Goal: Find specific page/section: Find specific page/section

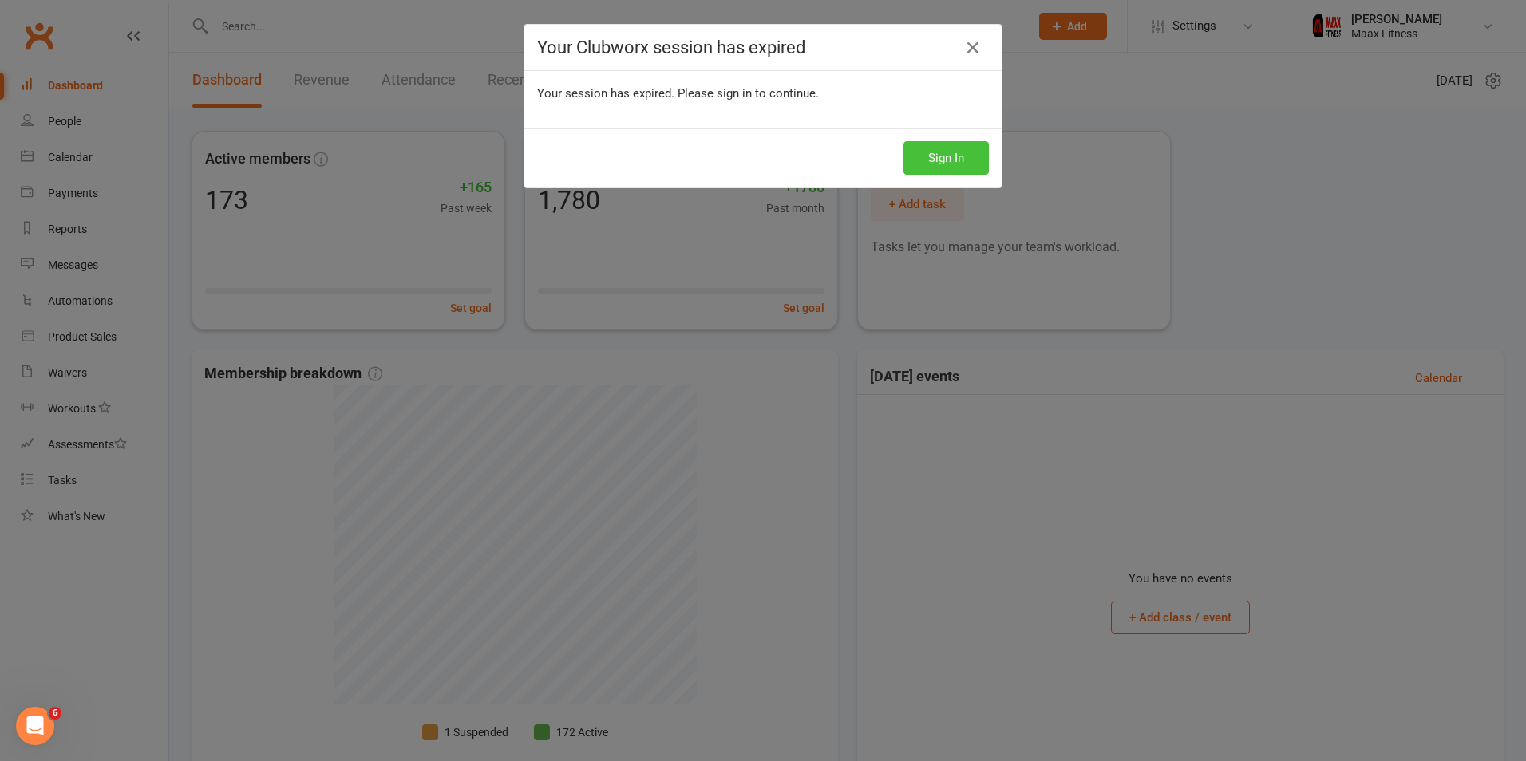
click at [938, 156] on button "Sign In" at bounding box center [945, 158] width 85 height 34
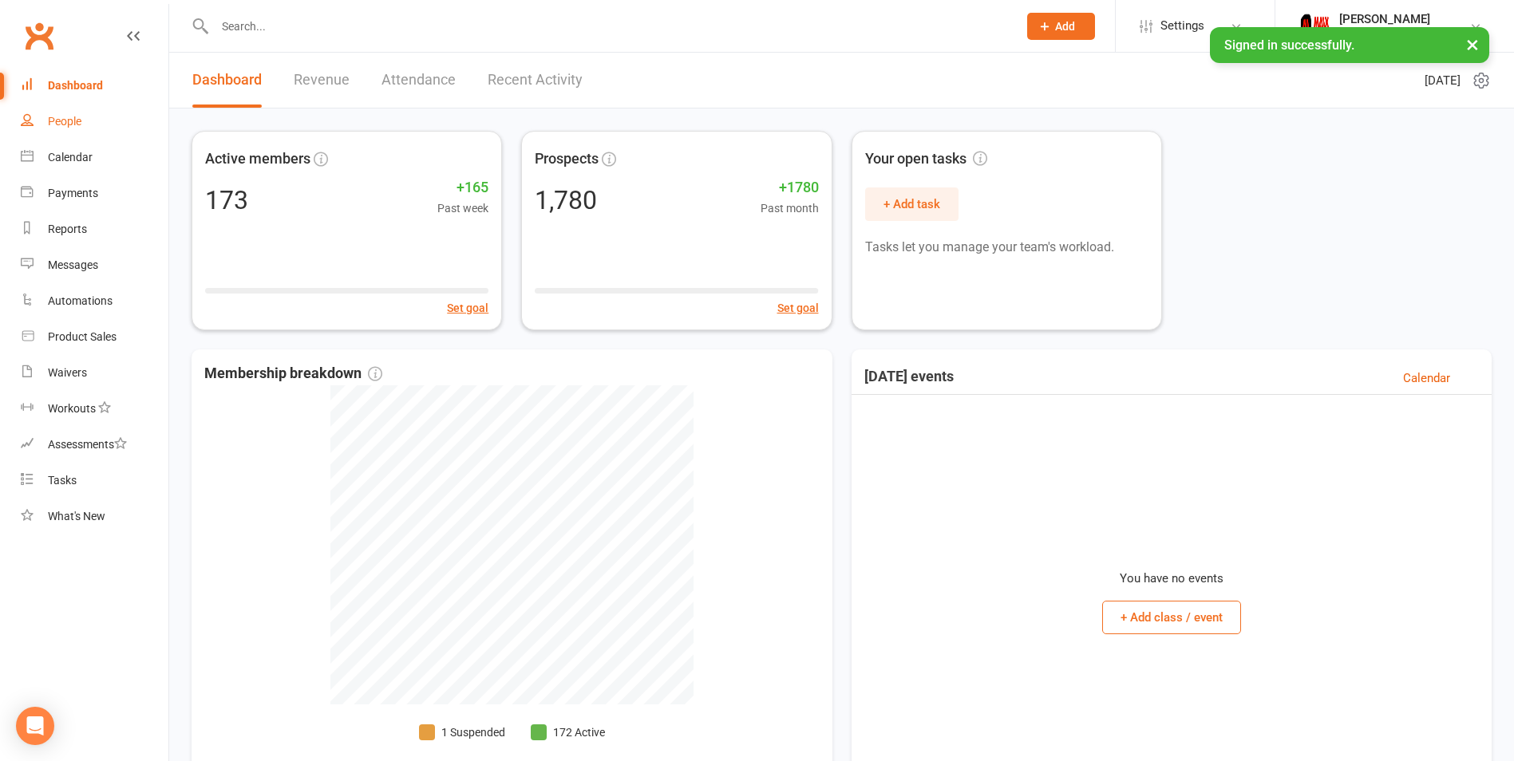
click at [73, 128] on div "People" at bounding box center [65, 121] width 34 height 13
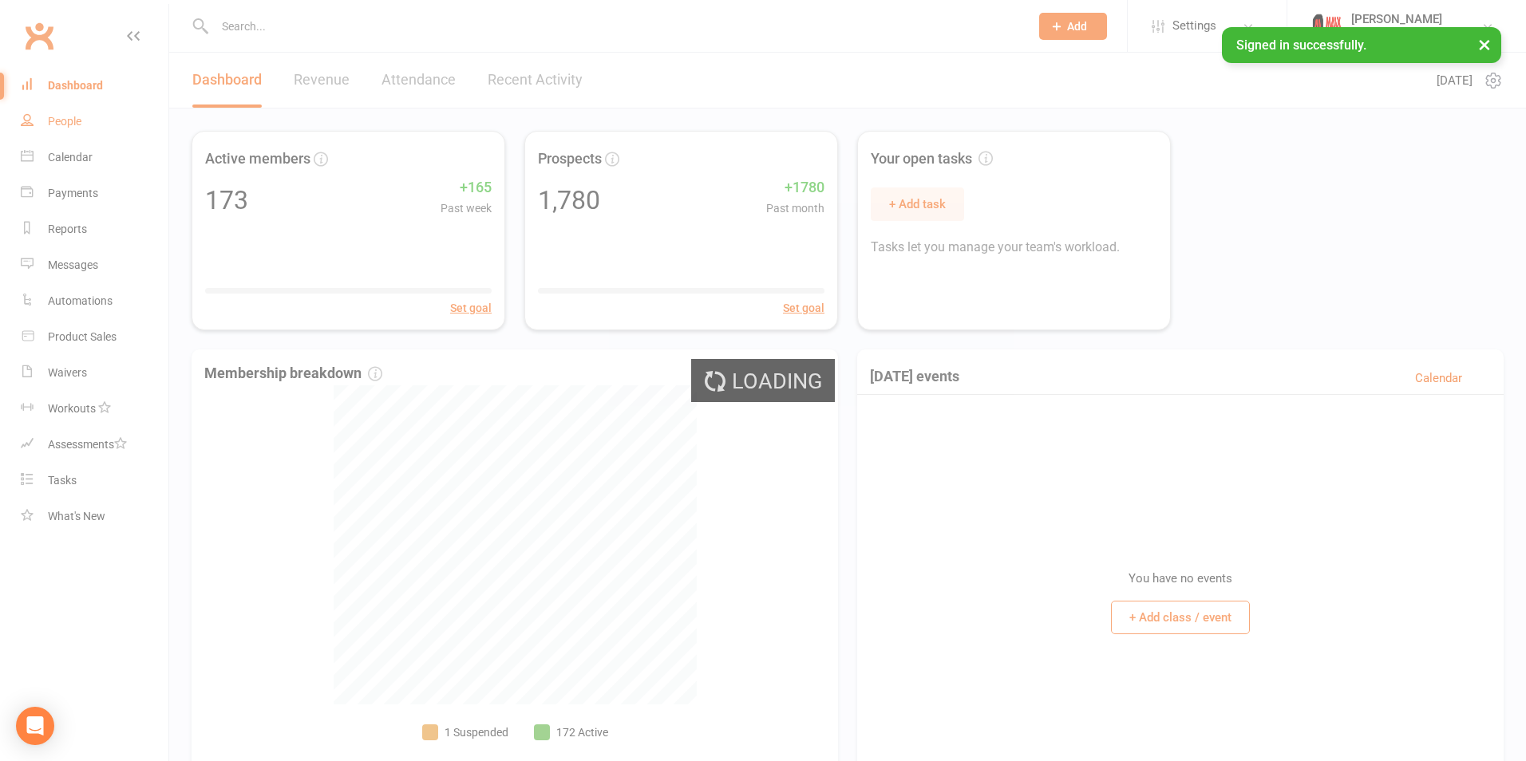
select select "100"
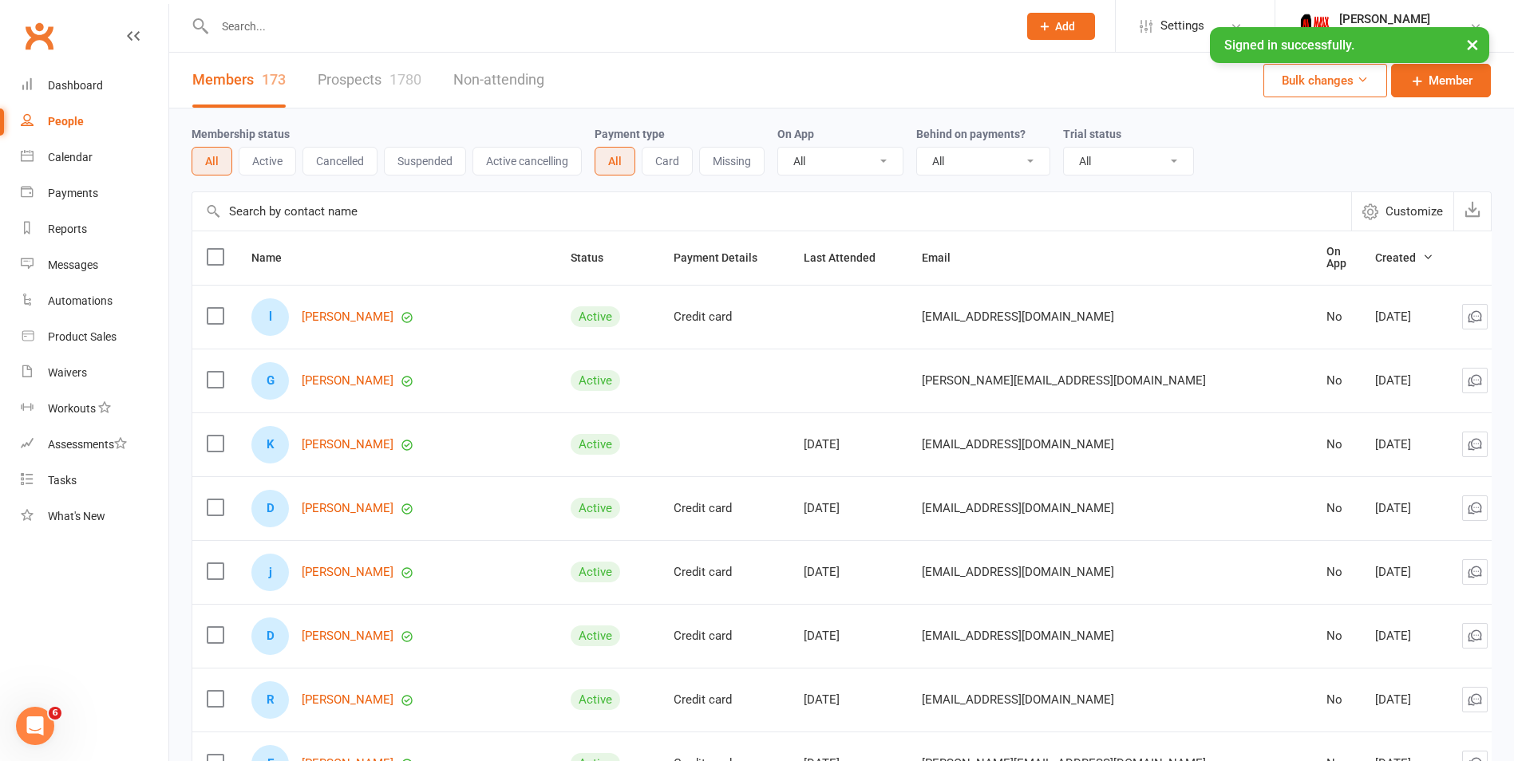
click at [266, 24] on input "text" at bounding box center [608, 26] width 796 height 22
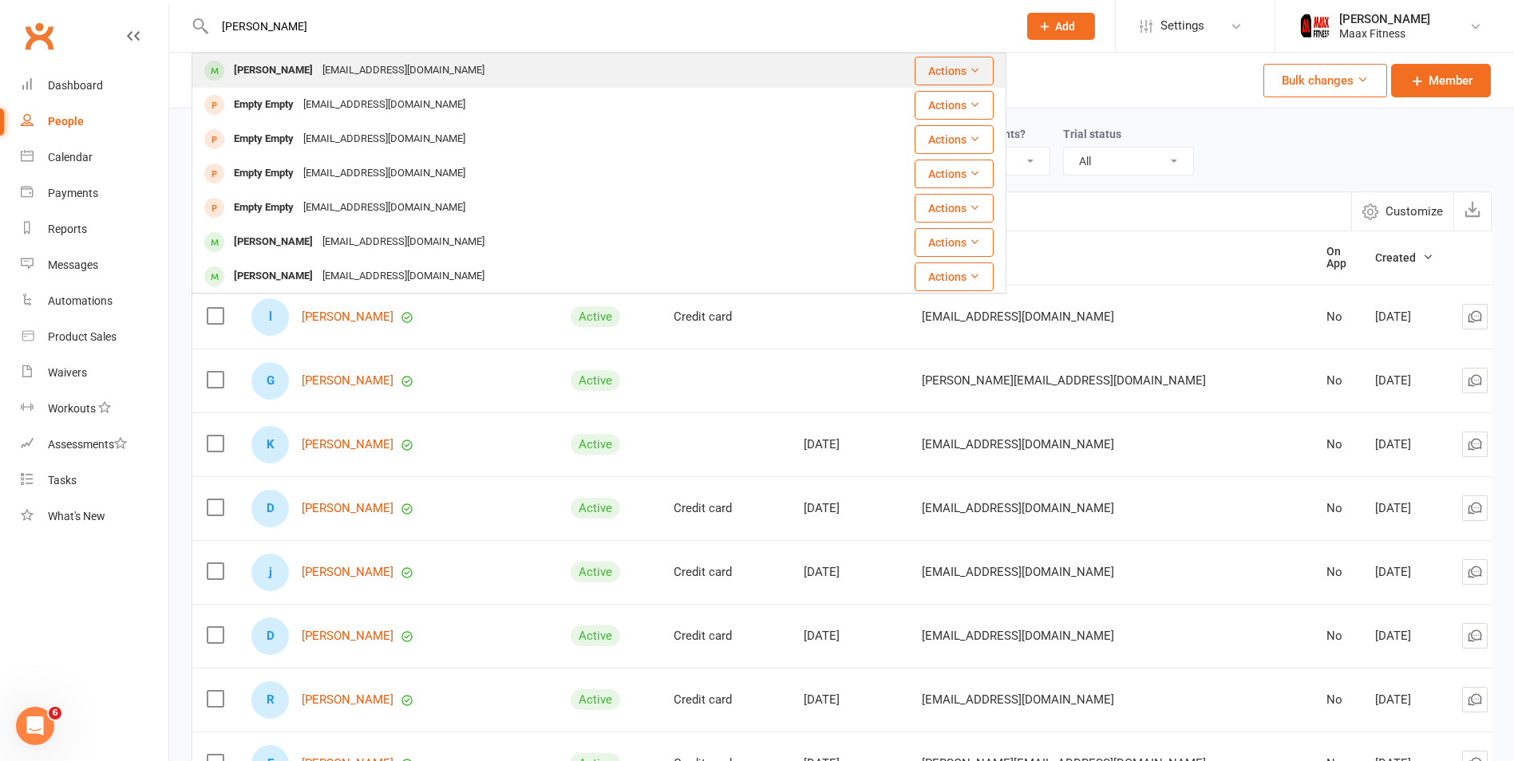
type input "juana"
click at [318, 72] on div "juanasaldana99@gmail.com" at bounding box center [404, 70] width 172 height 23
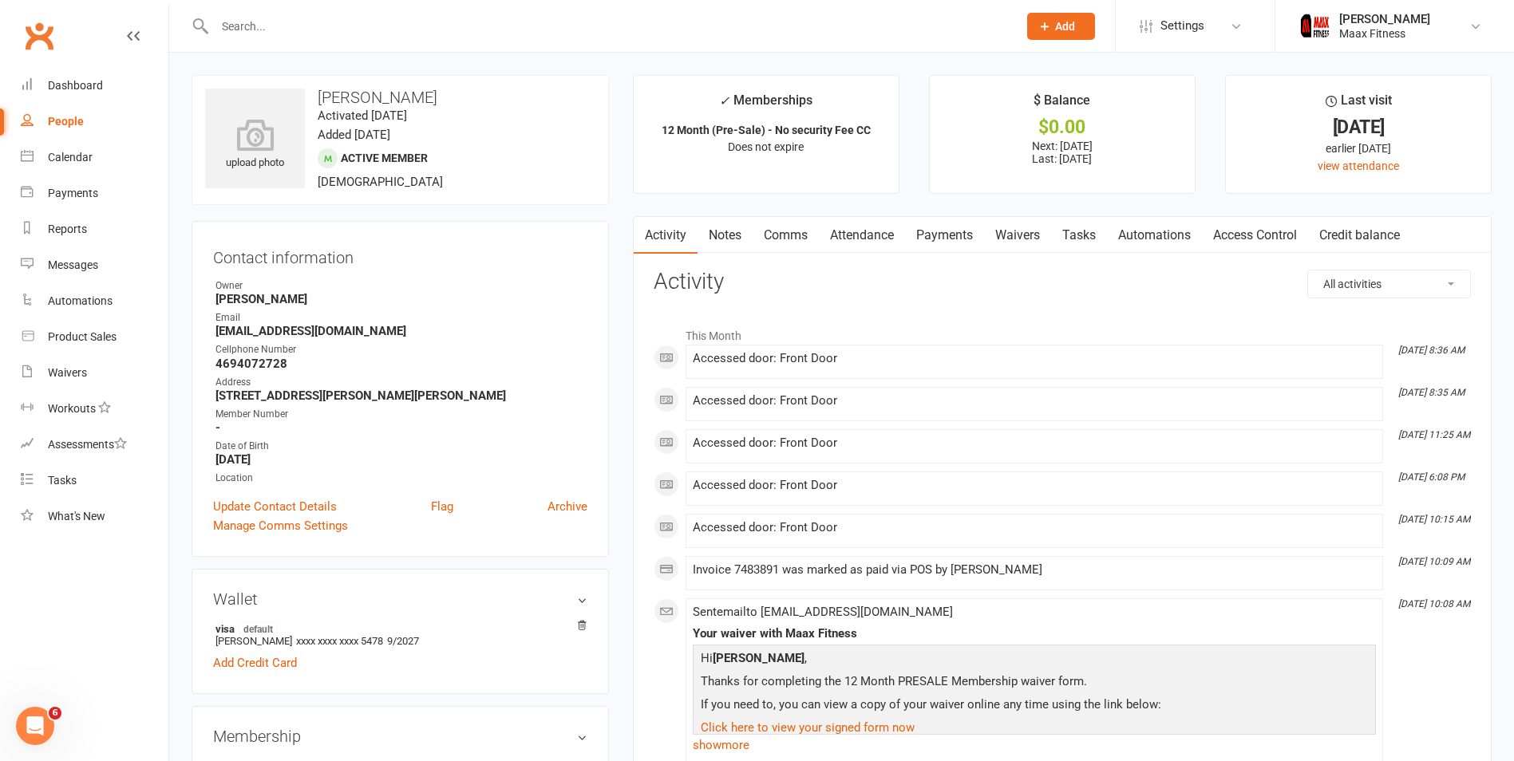
click at [1020, 239] on link "Waivers" at bounding box center [1017, 235] width 67 height 37
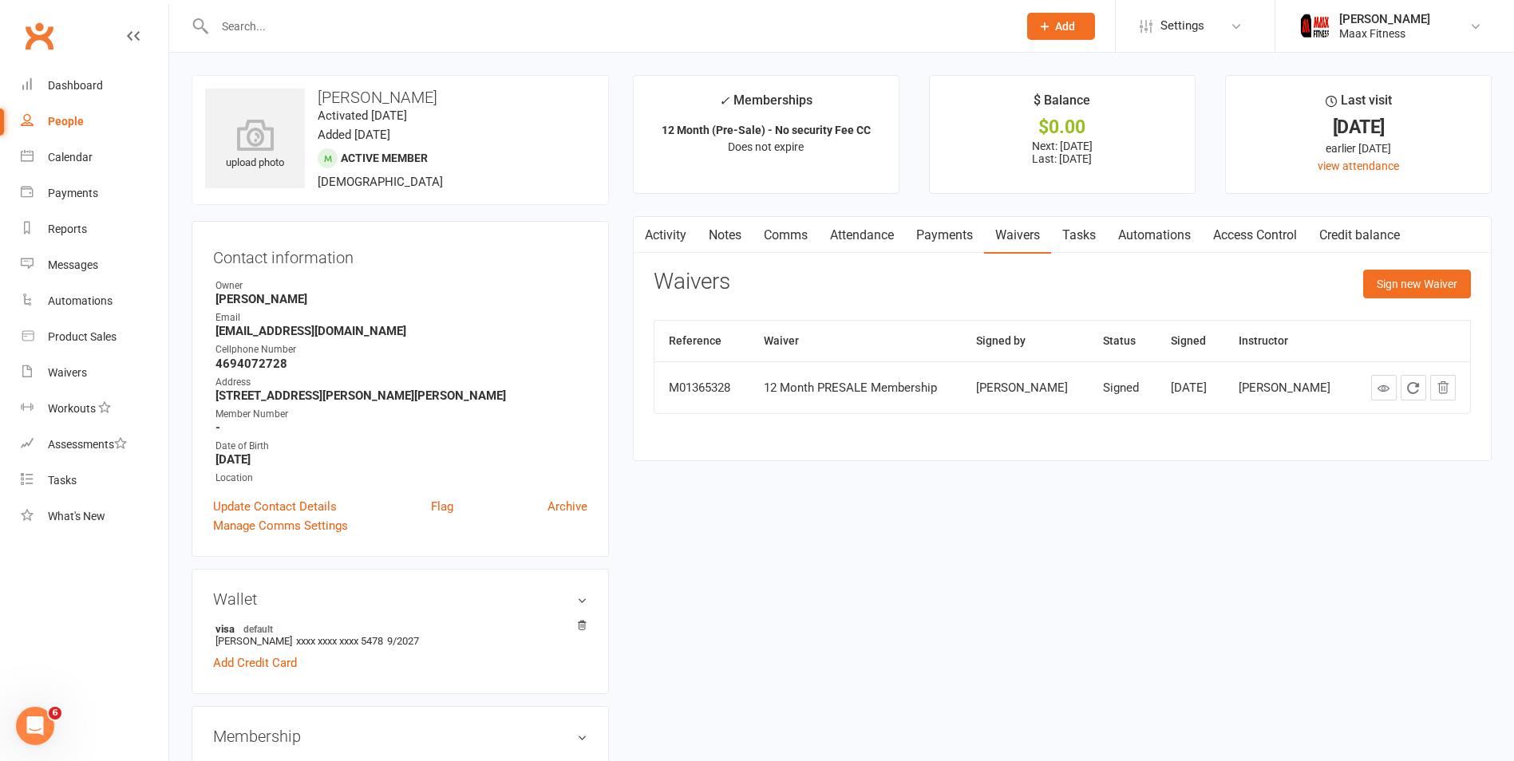
click at [937, 234] on link "Payments" at bounding box center [944, 235] width 79 height 37
